Goal: Transaction & Acquisition: Subscribe to service/newsletter

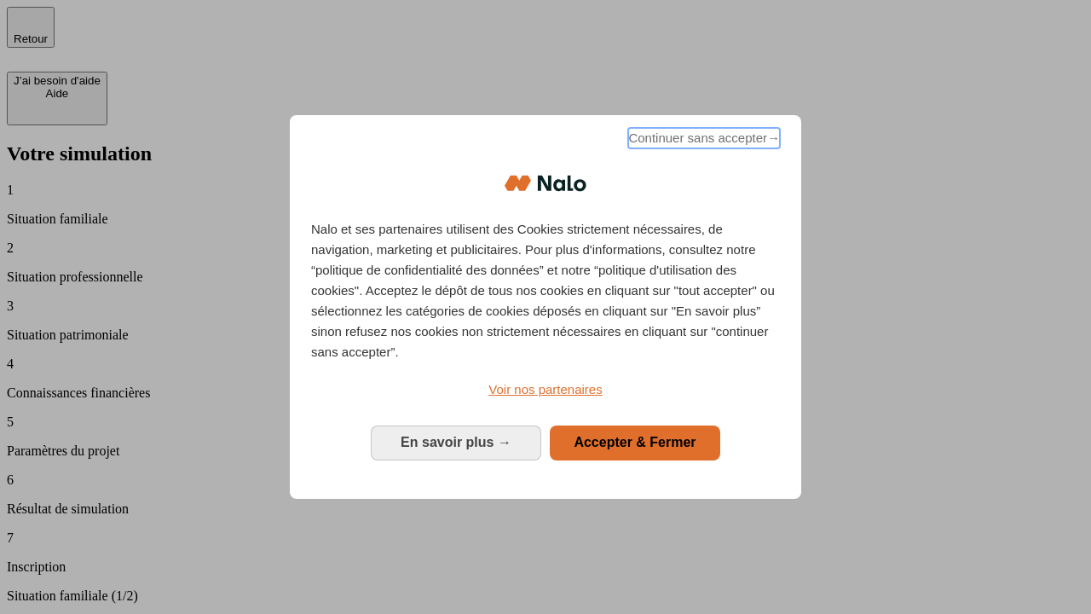
click at [702, 141] on span "Continuer sans accepter →" at bounding box center [704, 138] width 152 height 20
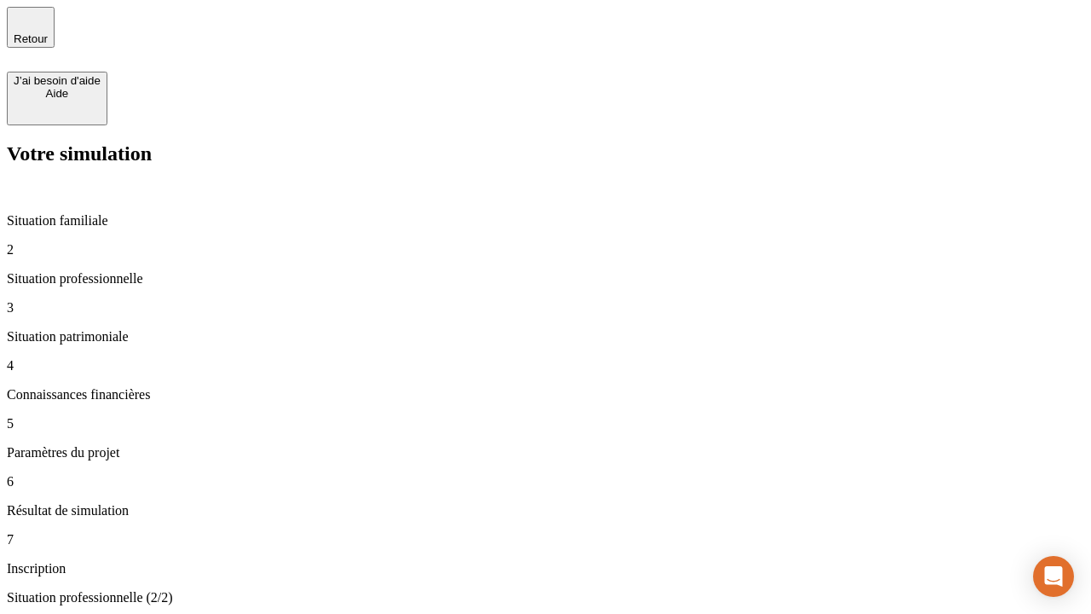
type input "30 000"
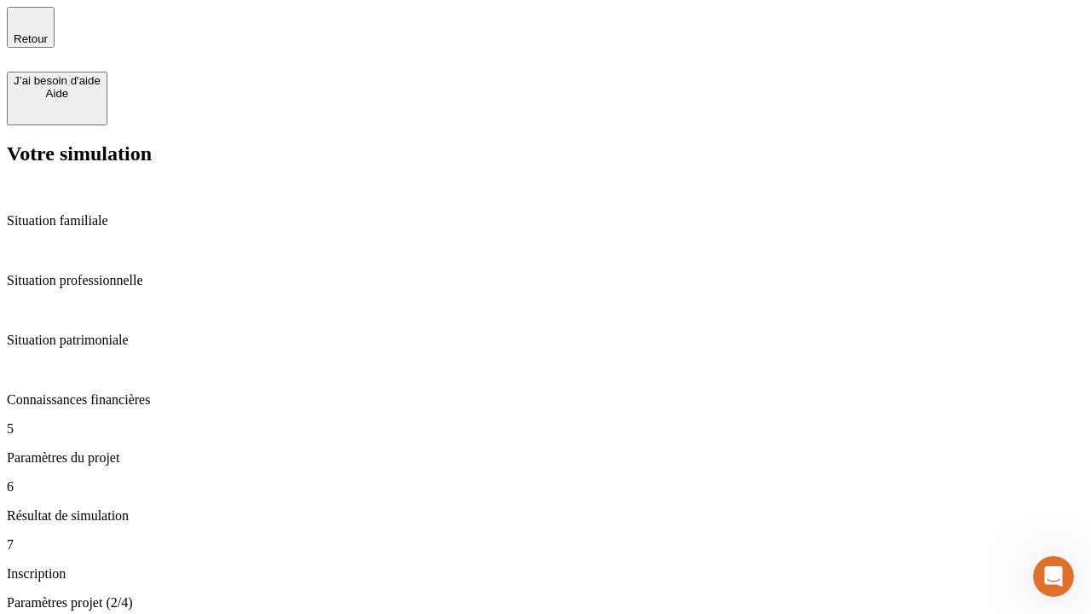
type input "25"
type input "1 000"
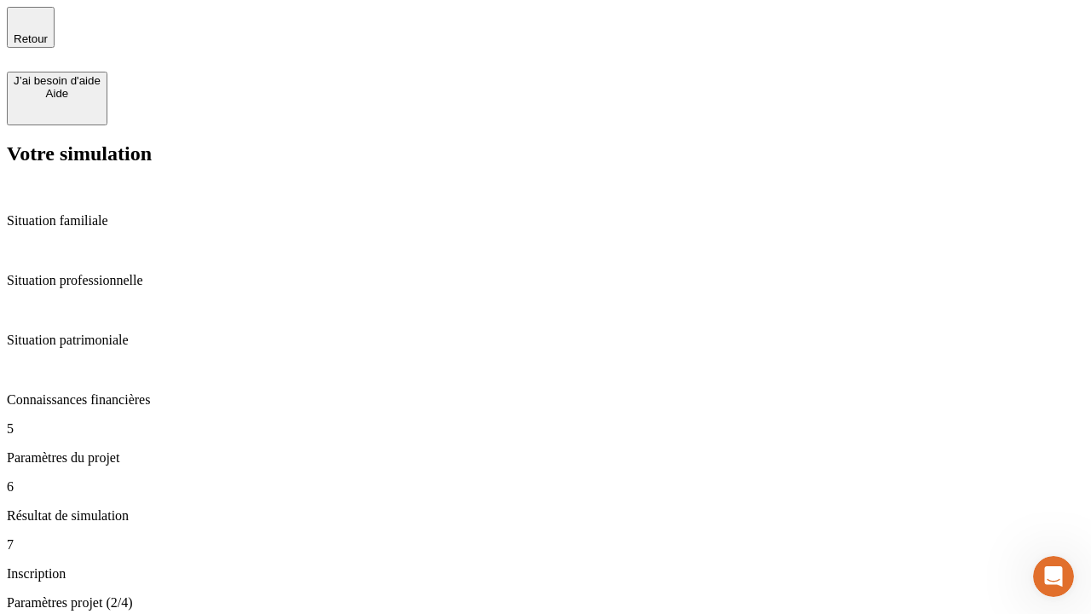
type input "640"
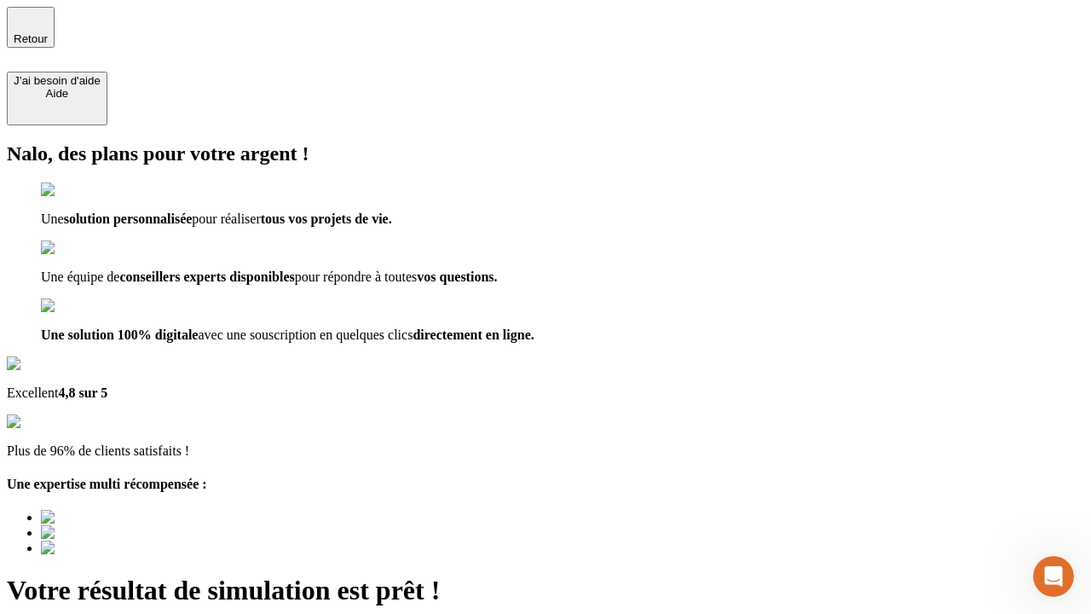
type input "[EMAIL_ADDRESS][PERSON_NAME][DOMAIN_NAME]"
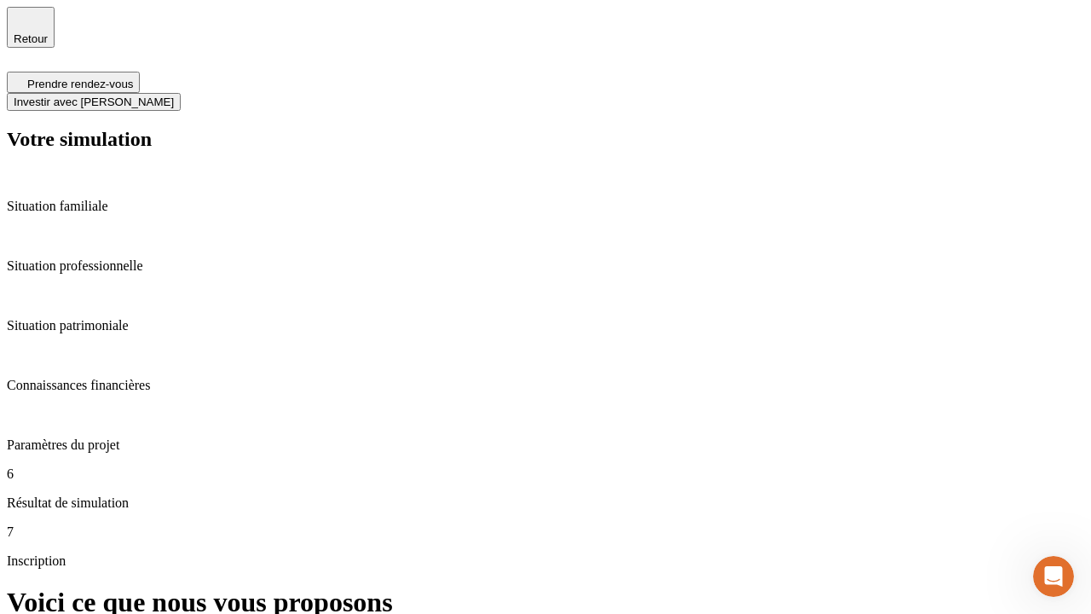
click at [174, 95] on span "Investir avec [PERSON_NAME]" at bounding box center [94, 101] width 160 height 13
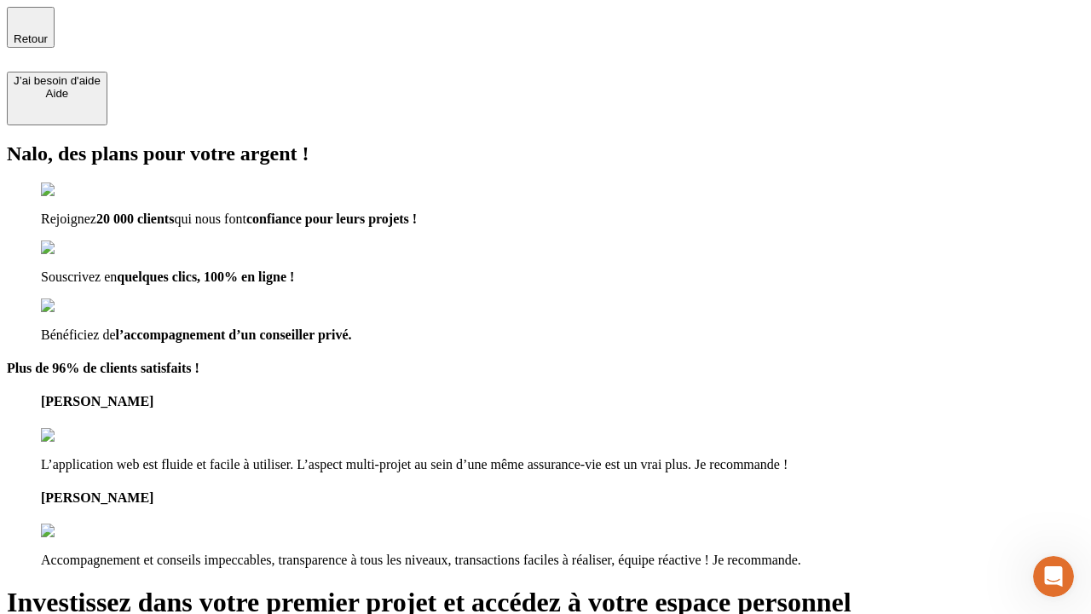
type input "[EMAIL_ADDRESS][PERSON_NAME][DOMAIN_NAME]"
